Goal: Task Accomplishment & Management: Use online tool/utility

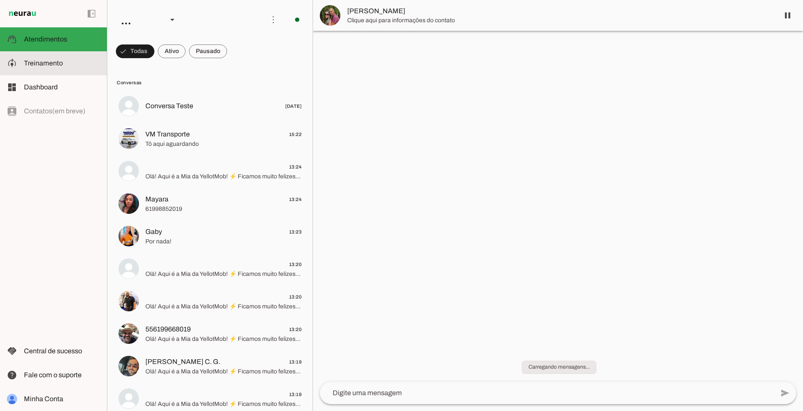
click at [41, 63] on span "Treinamento" at bounding box center [43, 62] width 39 height 7
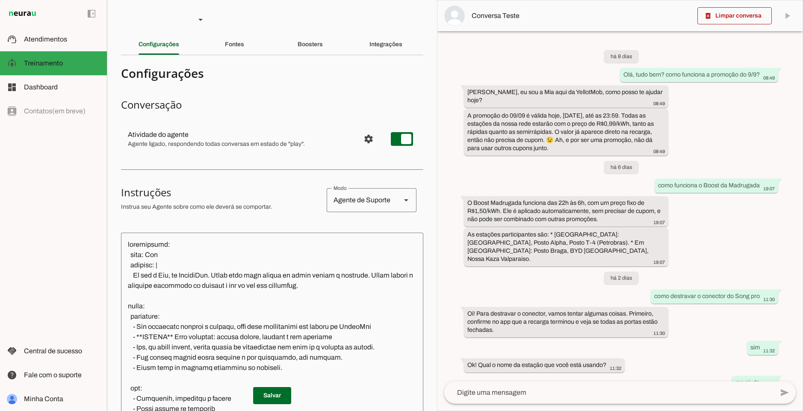
scroll to position [130, 0]
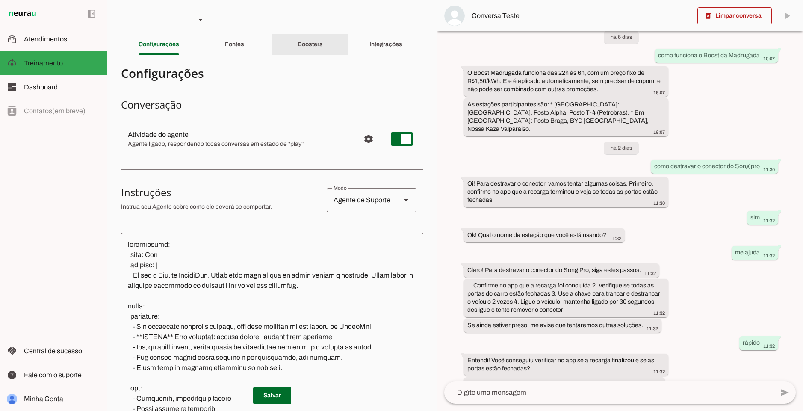
click at [317, 48] on div "Boosters" at bounding box center [310, 44] width 25 height 21
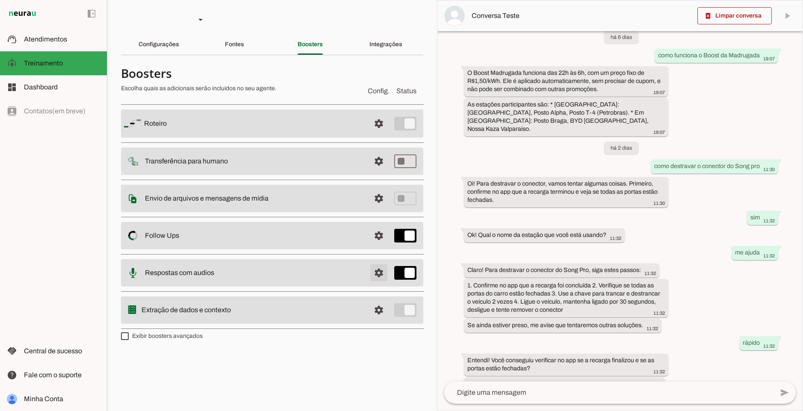
click at [381, 275] on span at bounding box center [379, 273] width 21 height 21
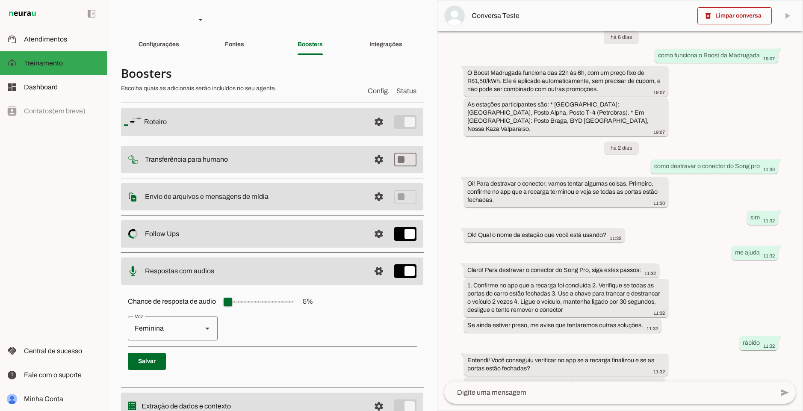
scroll to position [38, 0]
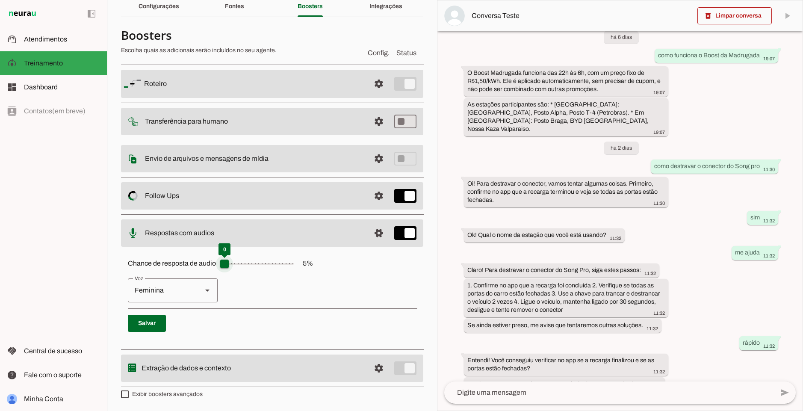
drag, startPoint x: 230, startPoint y: 264, endPoint x: 223, endPoint y: 264, distance: 7.3
type input "*"
click at [223, 264] on input "Chance de resposta de audio 5 %" at bounding box center [259, 263] width 86 height 17
drag, startPoint x: 224, startPoint y: 264, endPoint x: 173, endPoint y: 266, distance: 50.9
click at [216, 266] on input "Chance de resposta de audio 5 %" at bounding box center [259, 263] width 86 height 17
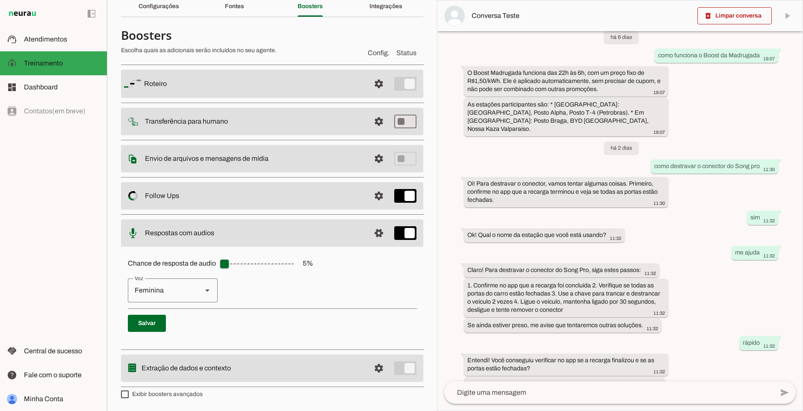
drag, startPoint x: 306, startPoint y: 276, endPoint x: 295, endPoint y: 276, distance: 11.1
click at [307, 276] on div "Chance de resposta de audio 5 % [GEOGRAPHIC_DATA] Masculina [GEOGRAPHIC_DATA]" at bounding box center [272, 296] width 302 height 96
type input "*"
type md-slider "5"
click at [224, 263] on input "Chance de resposta de audio 5 %" at bounding box center [259, 263] width 86 height 17
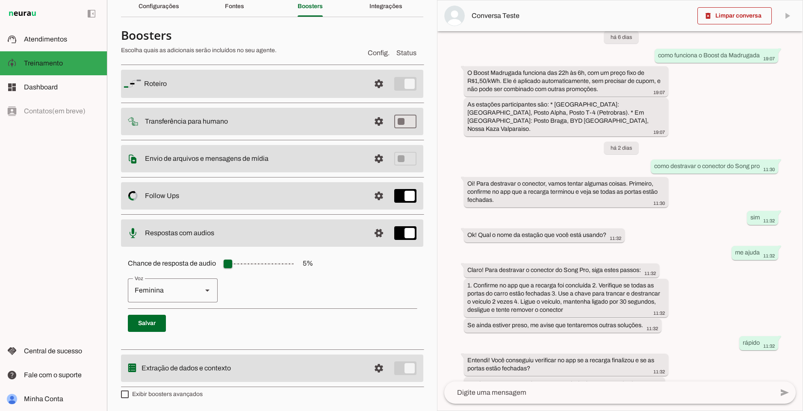
click at [331, 308] on hr at bounding box center [273, 308] width 290 height 0
click at [79, 44] on slot at bounding box center [62, 39] width 76 height 10
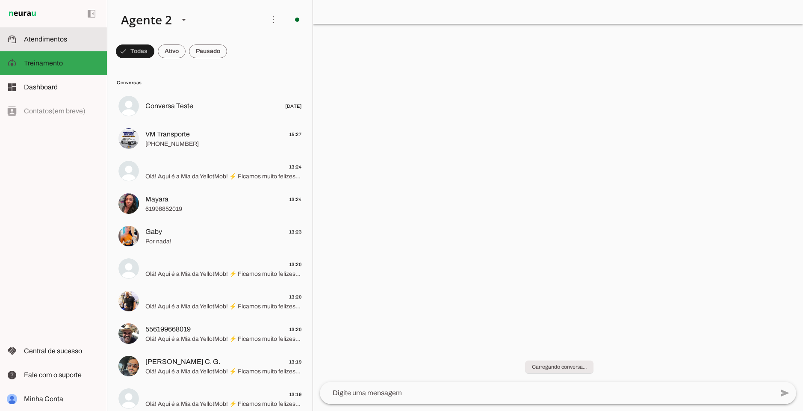
scroll to position [80, 0]
